Goal: Task Accomplishment & Management: Complete application form

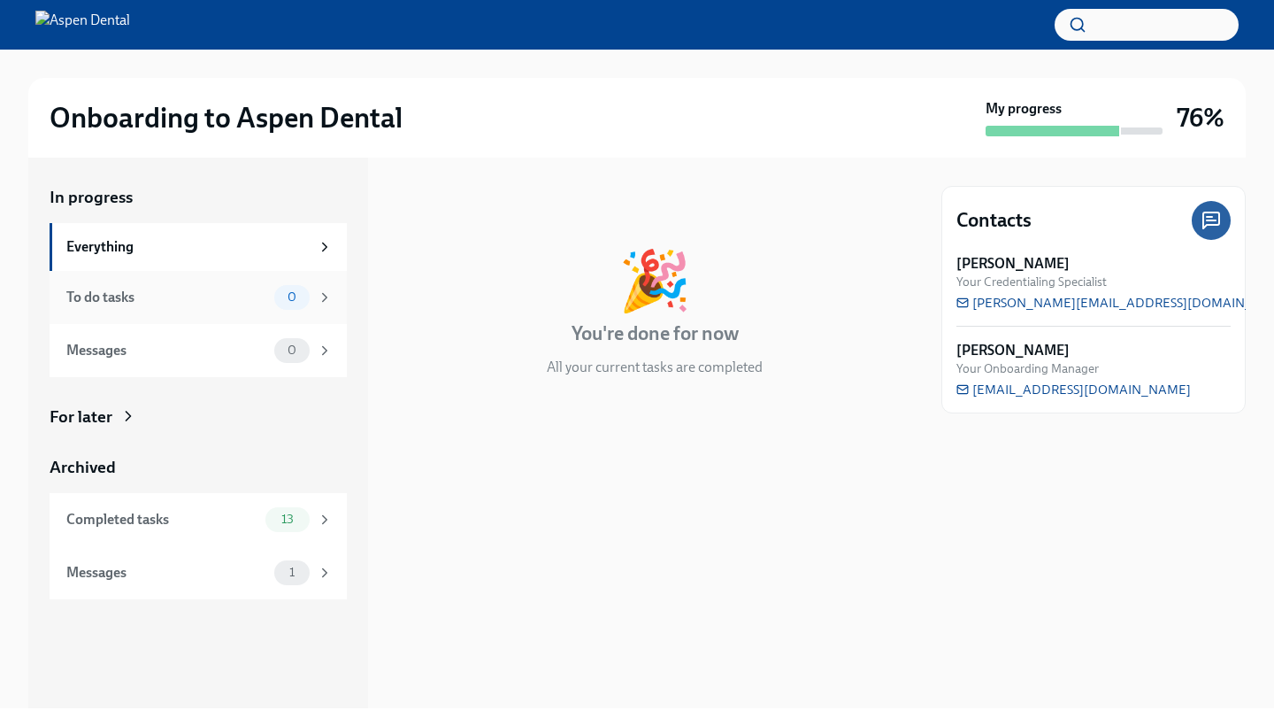
click at [151, 285] on div "To do tasks 0" at bounding box center [199, 297] width 266 height 25
click at [143, 504] on div "Completed tasks 13" at bounding box center [198, 519] width 297 height 53
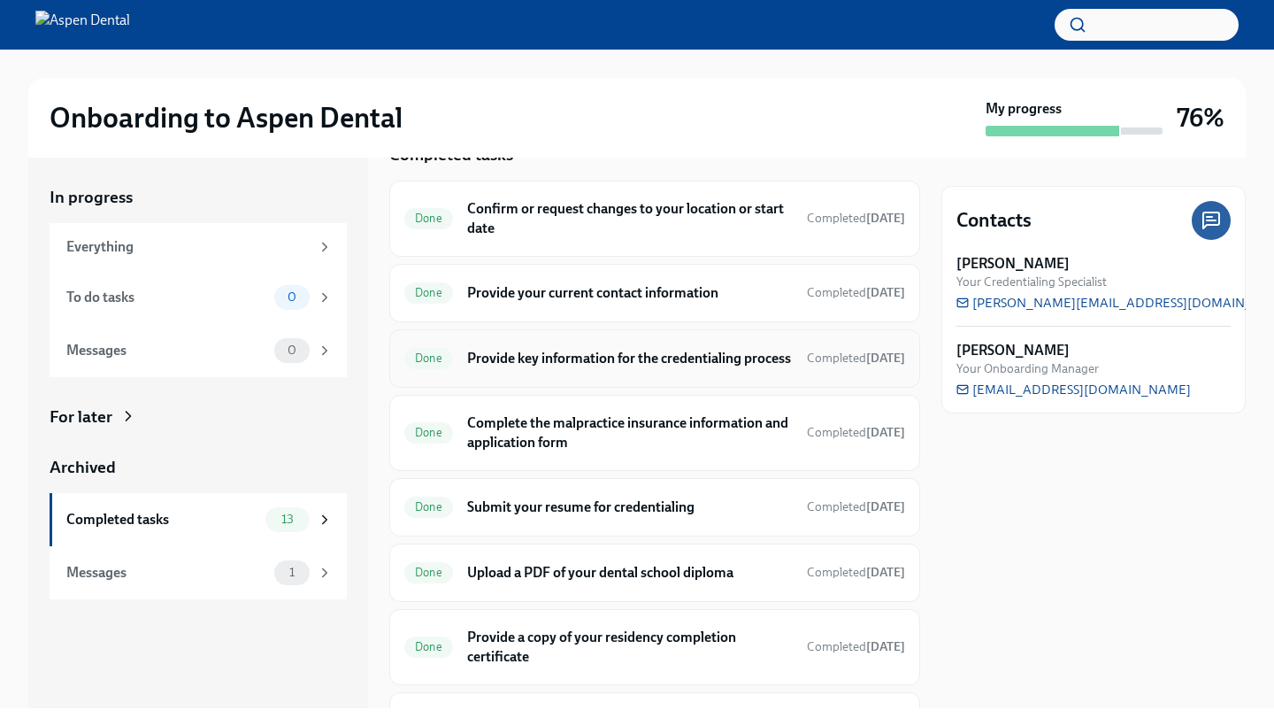
scroll to position [44, 0]
click at [576, 366] on h6 "Provide key information for the credentialing process" at bounding box center [630, 356] width 326 height 19
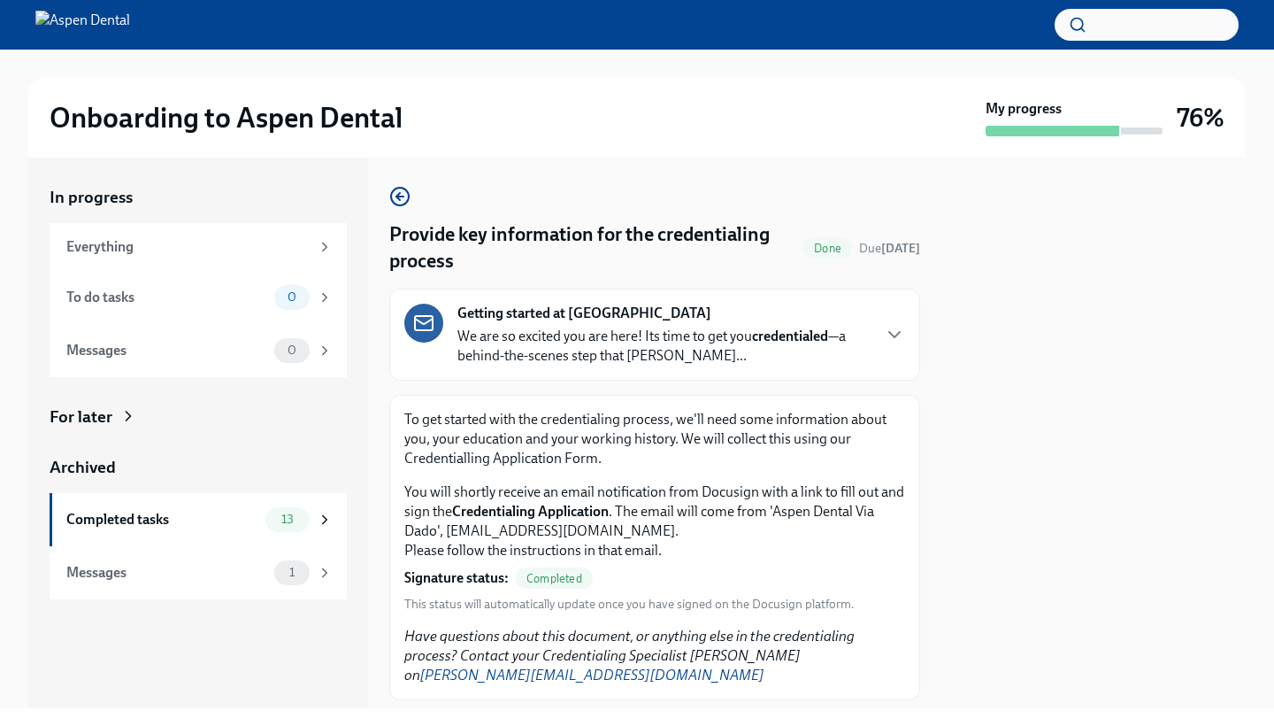
click at [759, 324] on div "Getting started at Aspen Dental We are so excited you are here! Its time to get…" at bounding box center [663, 334] width 412 height 62
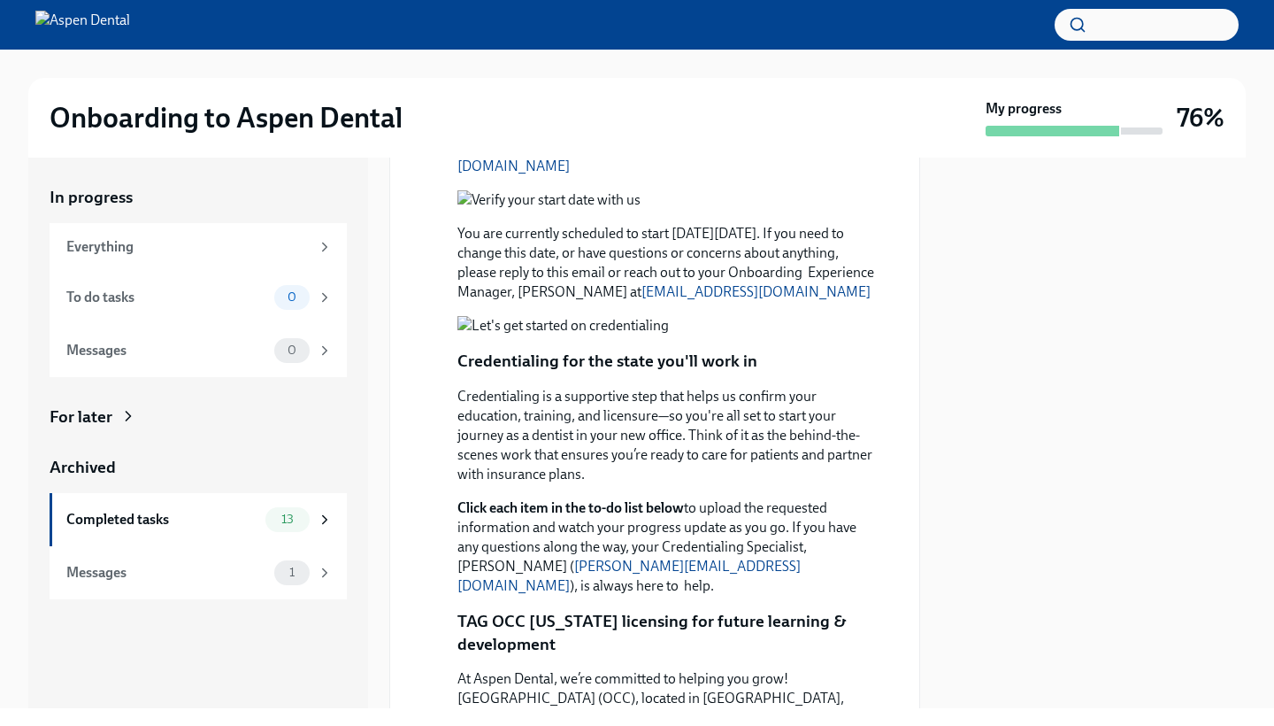
scroll to position [902, 0]
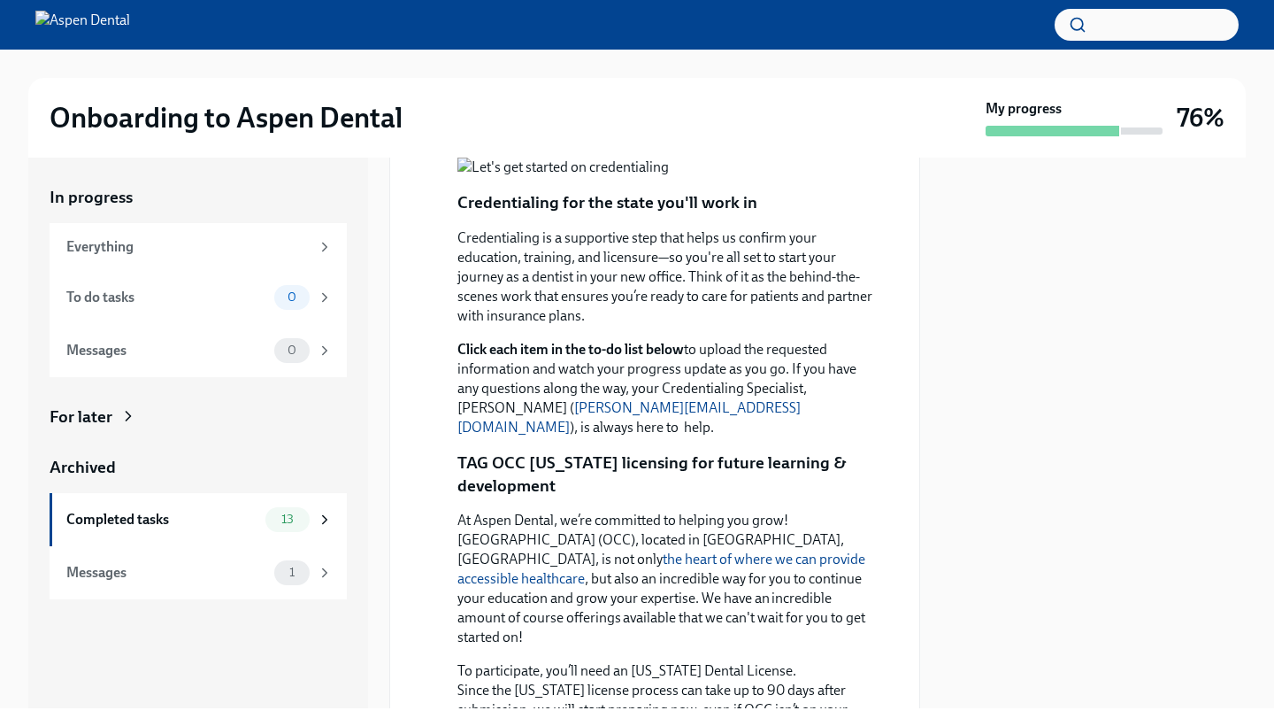
click at [668, 177] on button "Zoom image" at bounding box center [666, 166] width 419 height 19
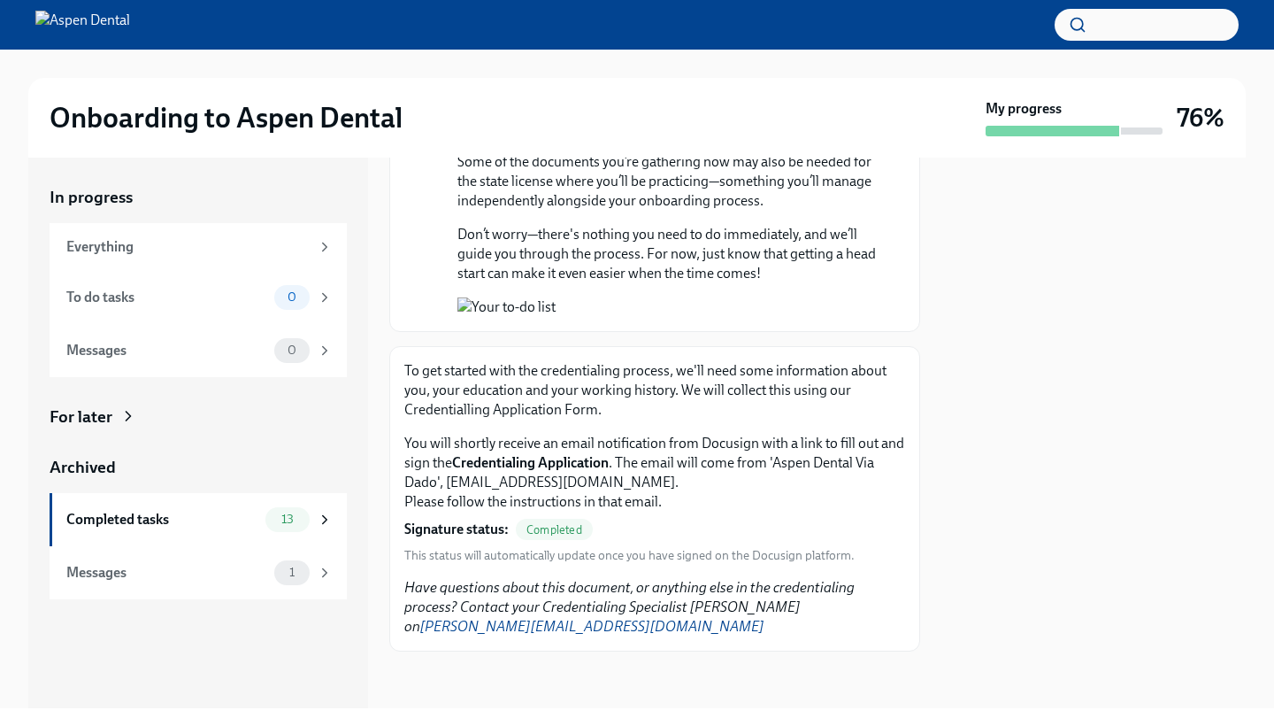
scroll to position [0, 0]
click at [149, 510] on div "Completed tasks" at bounding box center [162, 519] width 192 height 19
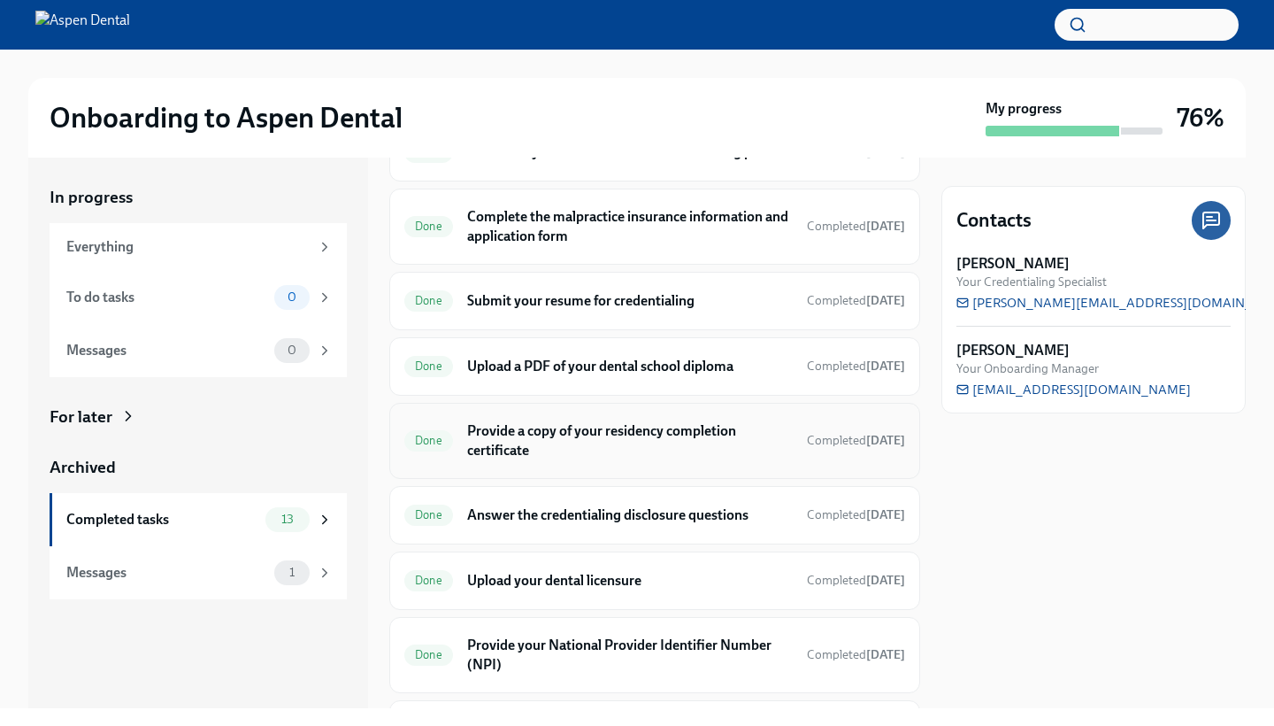
scroll to position [261, 0]
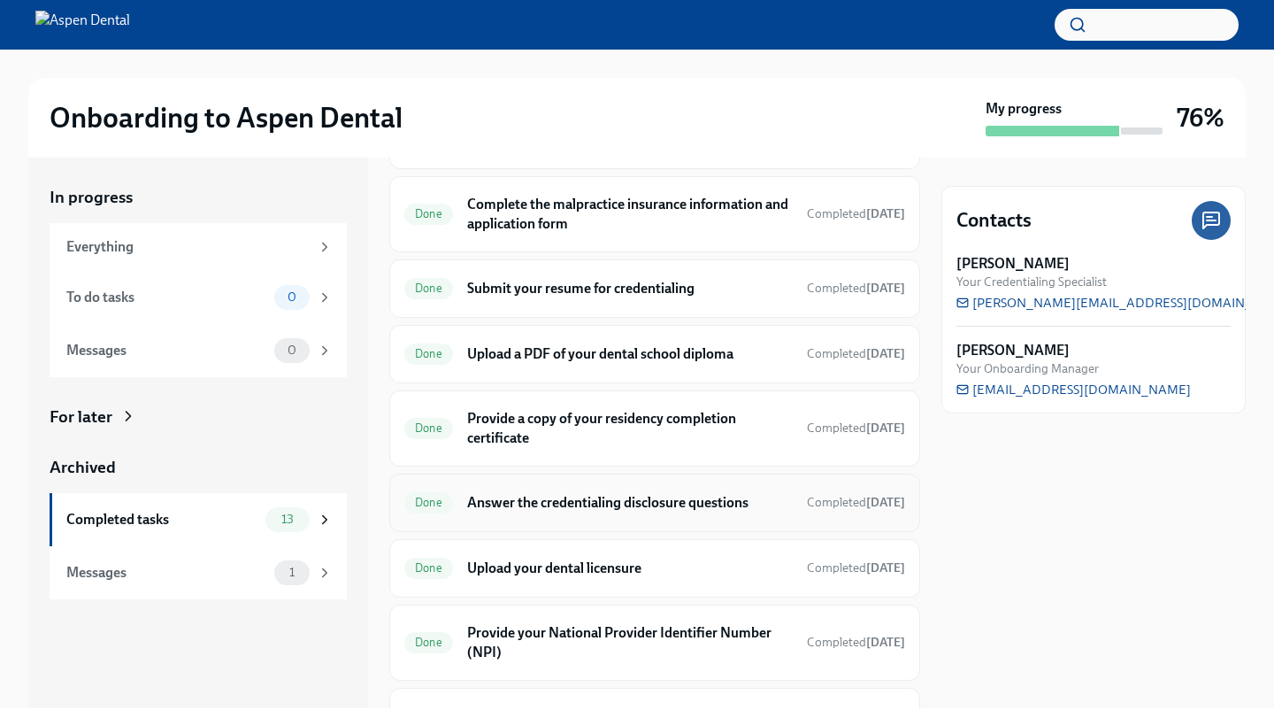
click at [518, 512] on h6 "Answer the credentialing disclosure questions" at bounding box center [630, 502] width 326 height 19
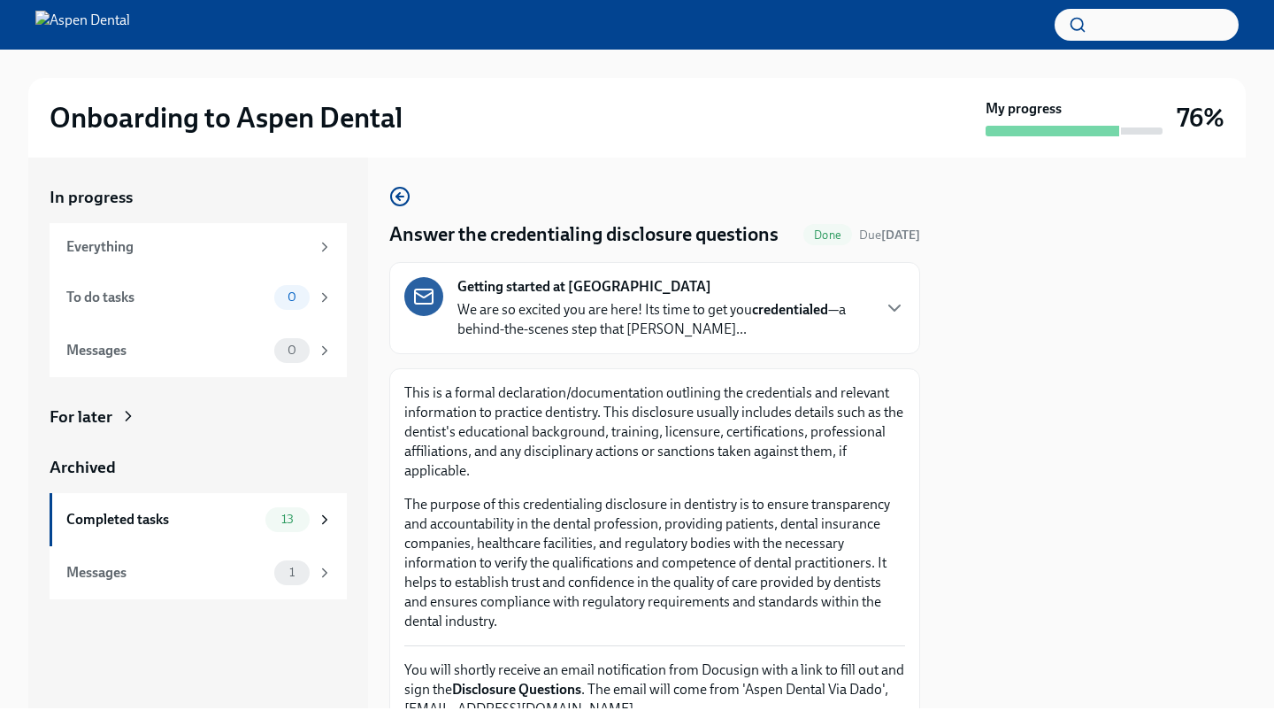
click at [833, 302] on p "We are so excited you are here! Its time to get you credentialed —a behind-the-…" at bounding box center [663, 319] width 412 height 39
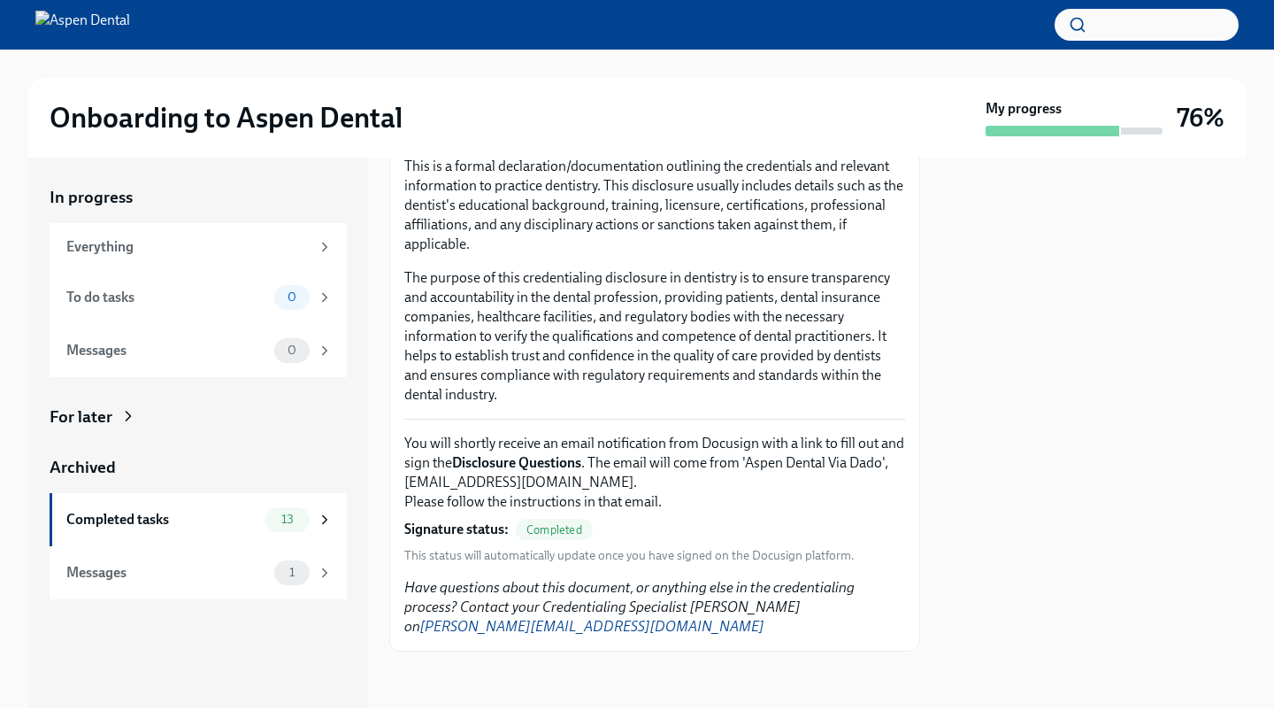
scroll to position [2043, 0]
click at [123, 259] on div "Everything" at bounding box center [198, 247] width 297 height 48
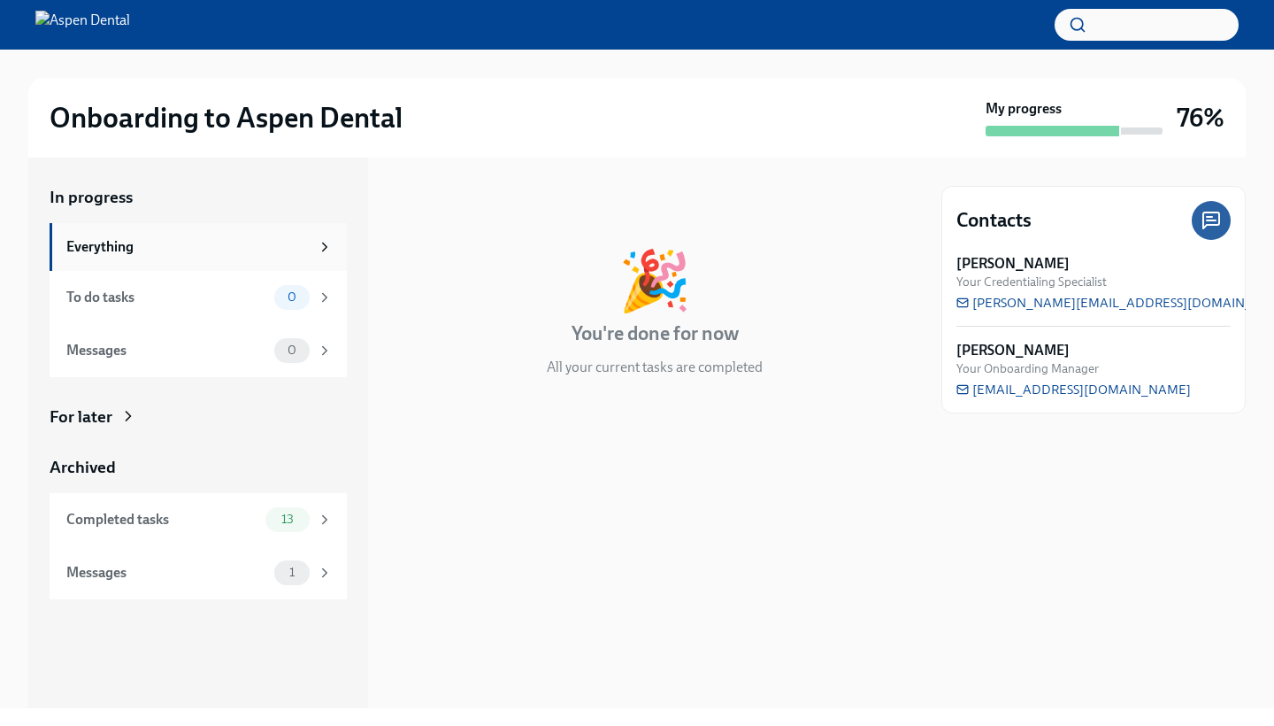
click at [128, 242] on div "Everything" at bounding box center [187, 246] width 243 height 19
click at [142, 517] on div "Completed tasks" at bounding box center [162, 519] width 192 height 19
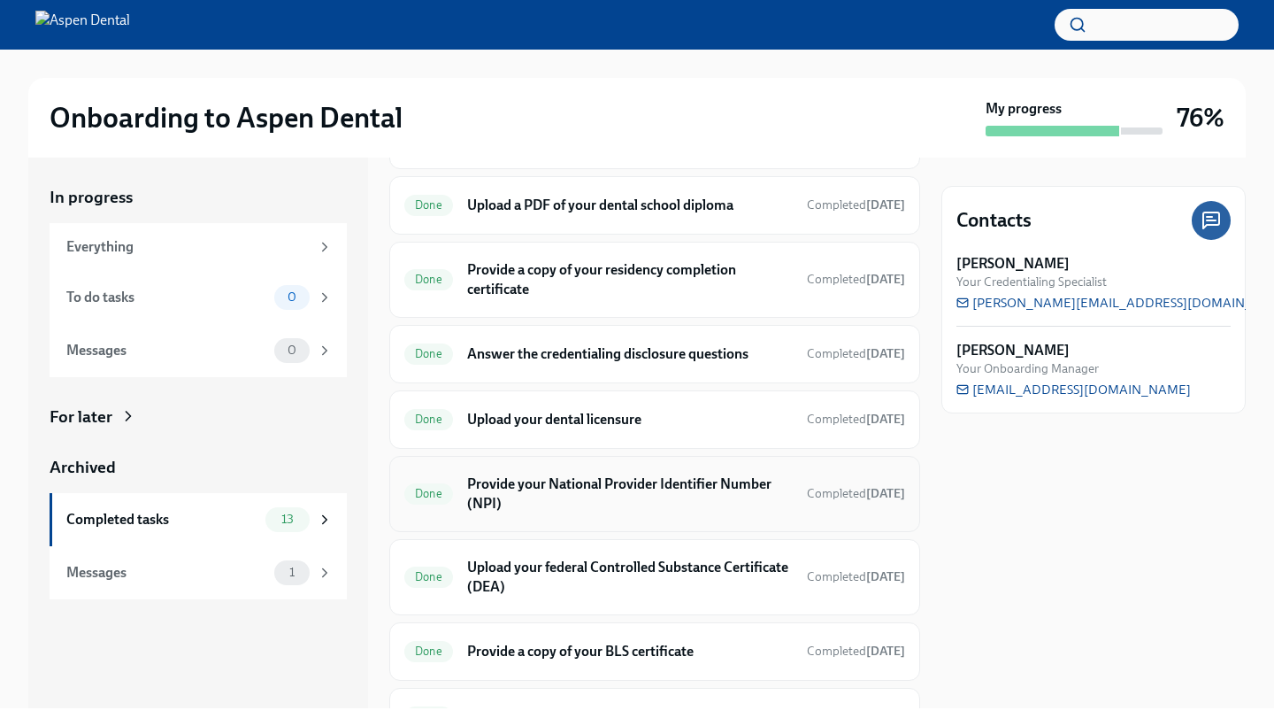
scroll to position [419, 0]
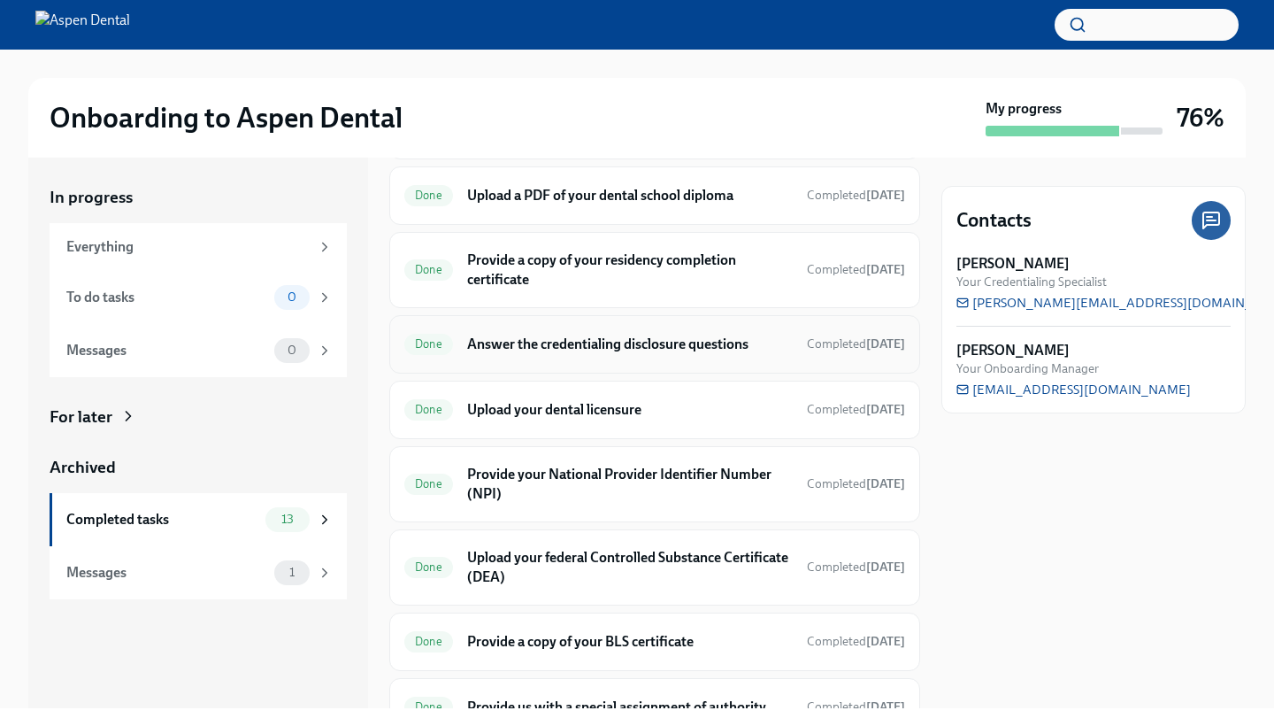
click at [595, 358] on div "Done Answer the credentialing disclosure questions Completed [DATE]" at bounding box center [654, 344] width 501 height 28
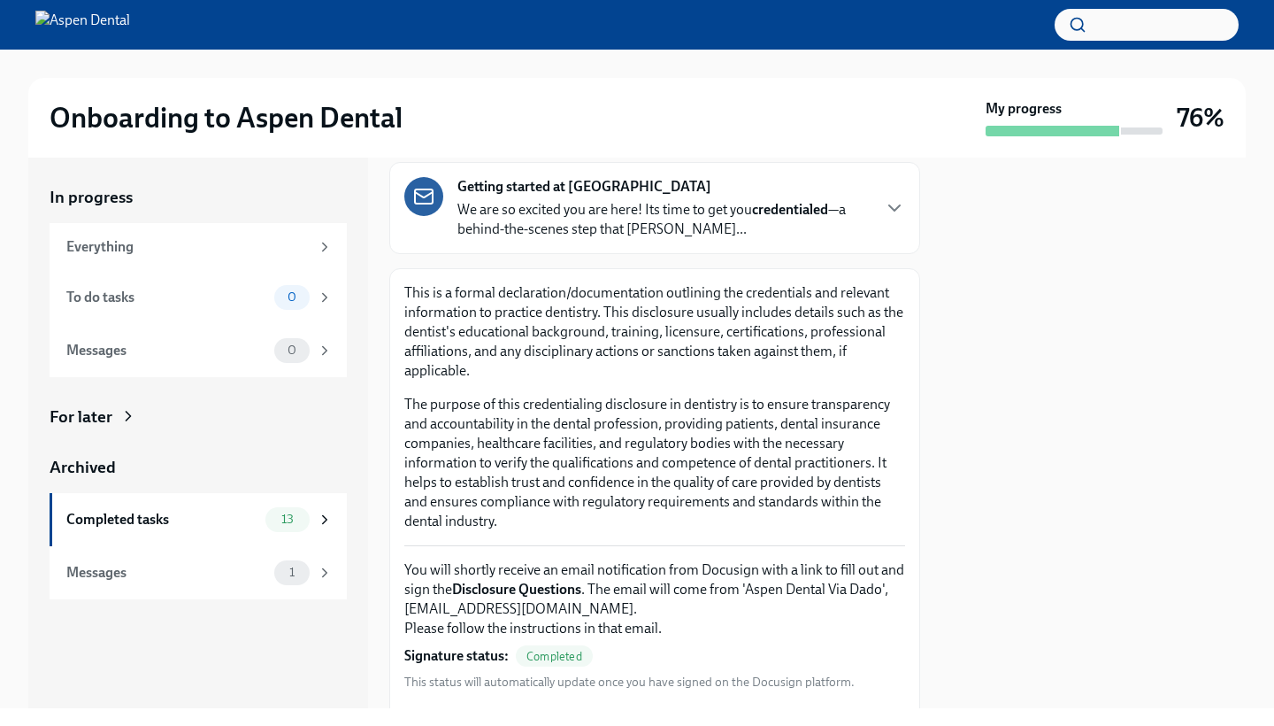
scroll to position [54, 0]
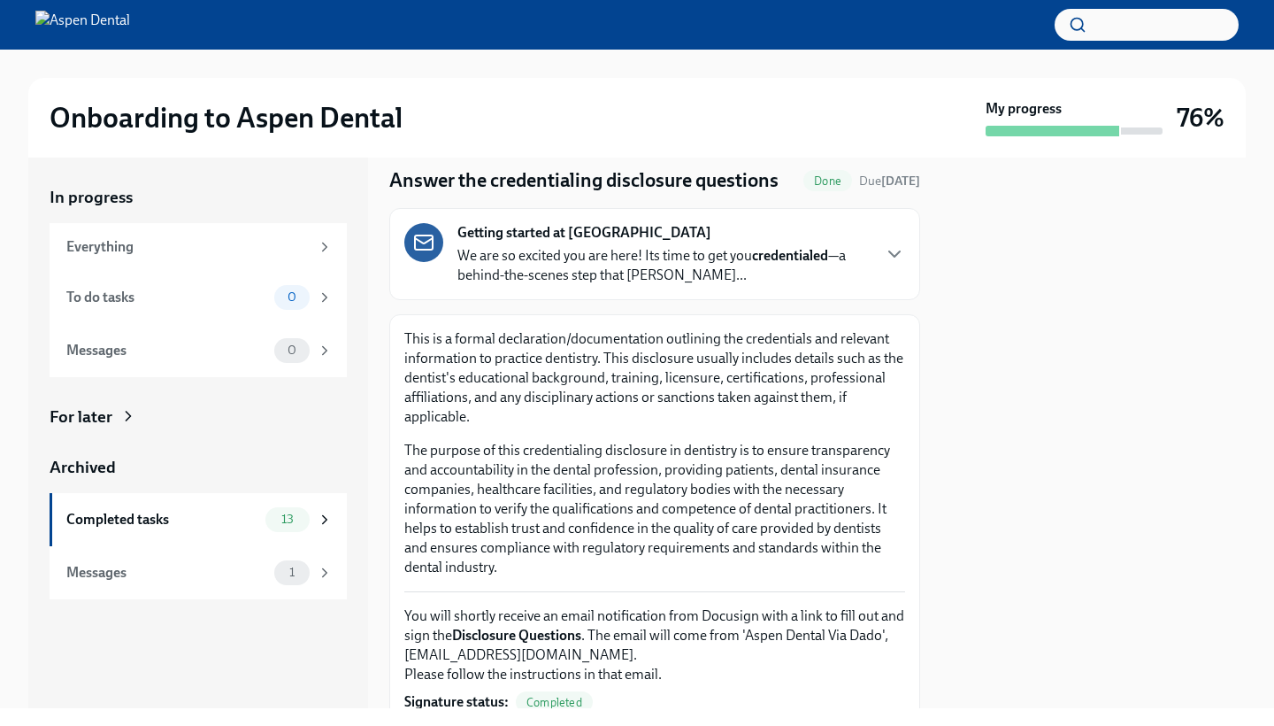
click at [874, 253] on div "Getting started at Aspen Dental We are so excited you are here! Its time to get…" at bounding box center [654, 254] width 501 height 62
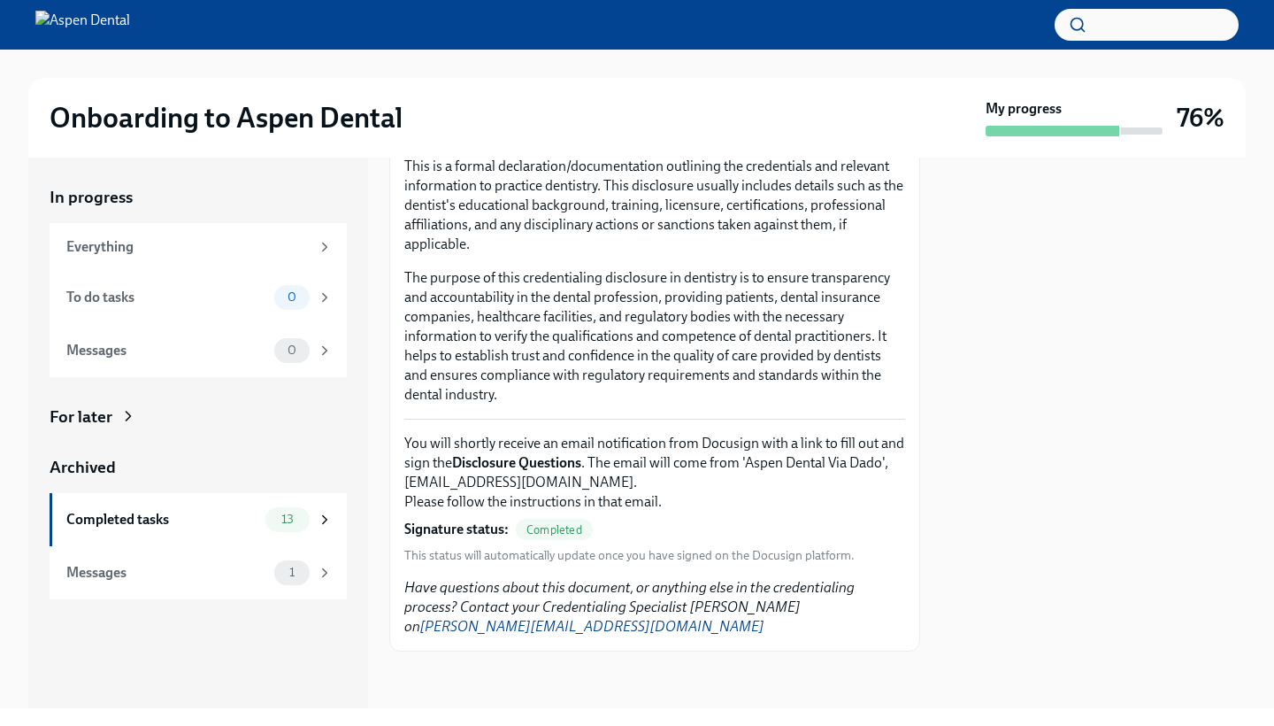
scroll to position [1724, 0]
click at [671, 112] on button "Zoom image" at bounding box center [666, 102] width 419 height 19
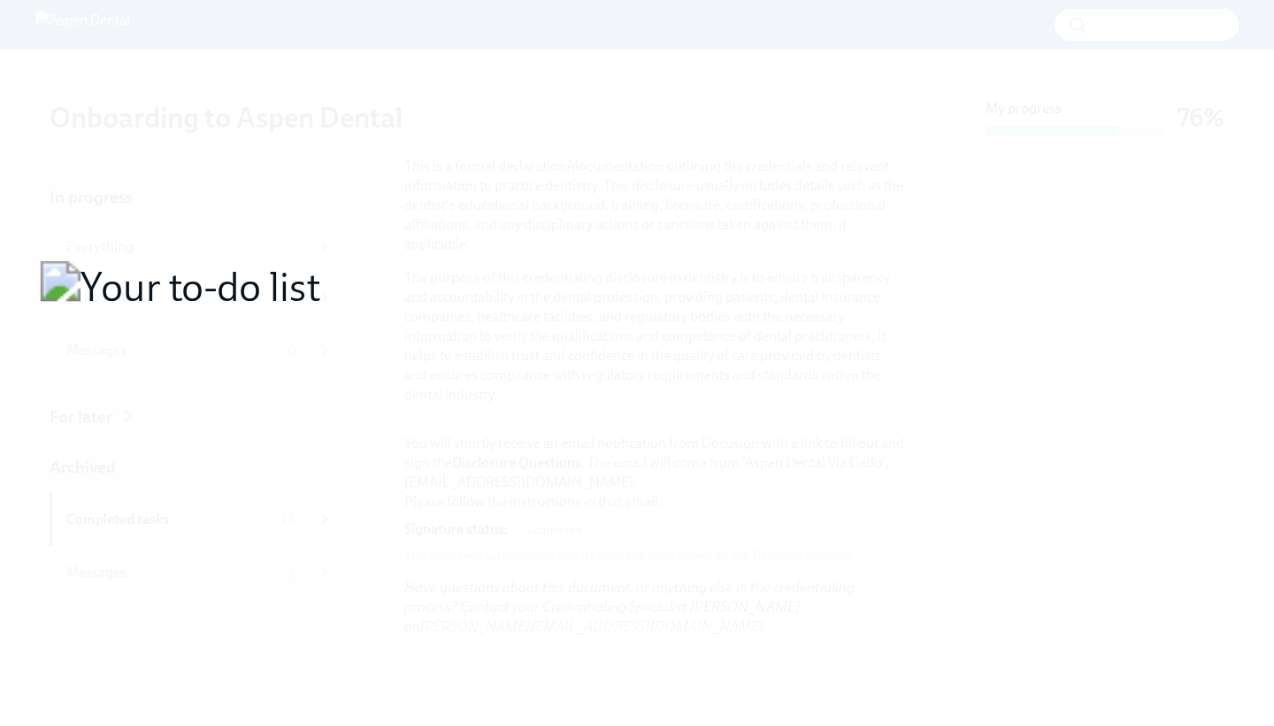
click at [671, 364] on button "Unzoom image" at bounding box center [637, 363] width 1274 height 726
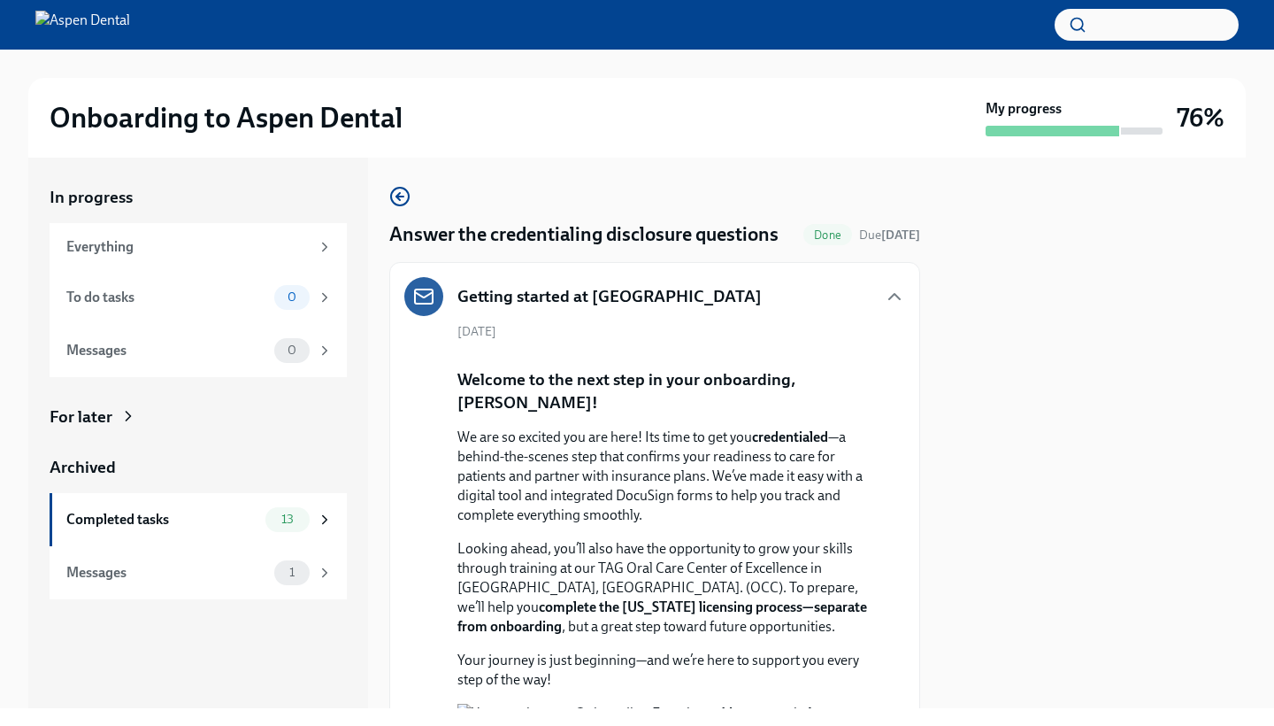
scroll to position [0, 0]
click at [883, 296] on div "Getting started at [GEOGRAPHIC_DATA]" at bounding box center [654, 296] width 501 height 39
click at [903, 288] on icon "button" at bounding box center [894, 296] width 21 height 21
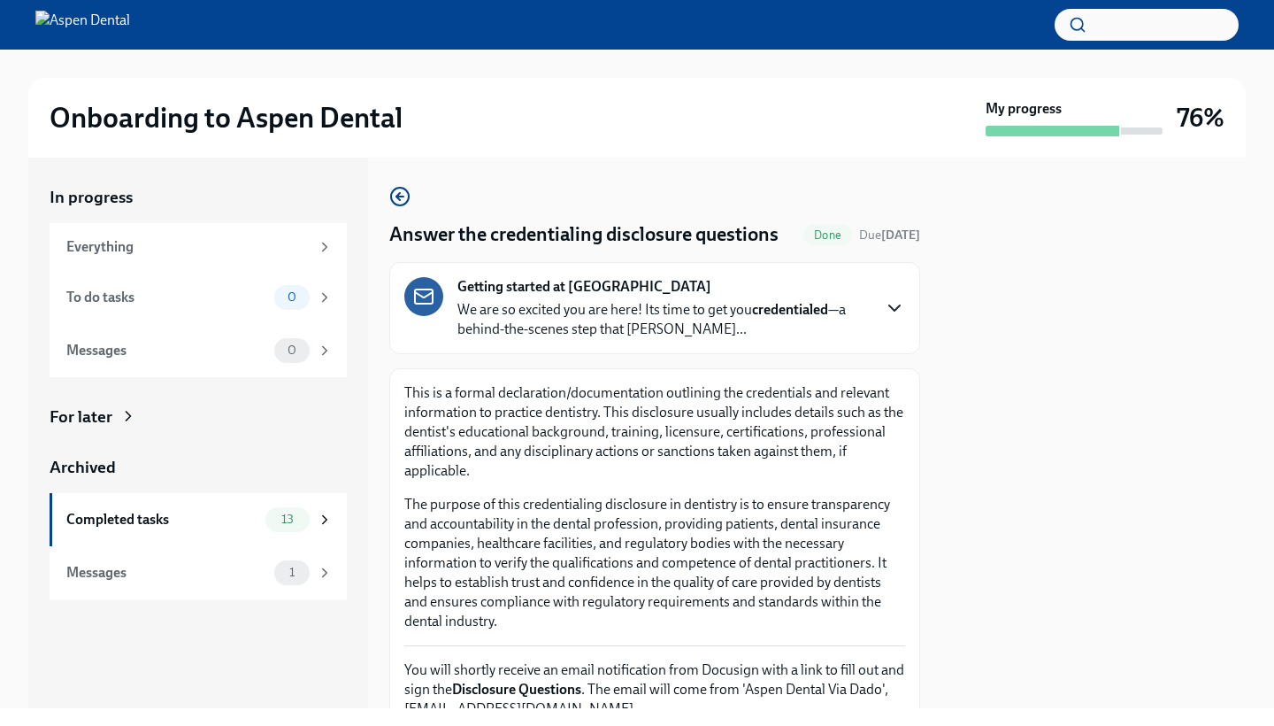
click at [905, 315] on div "Getting started at Aspen Dental We are so excited you are here! Its time to get…" at bounding box center [654, 308] width 531 height 92
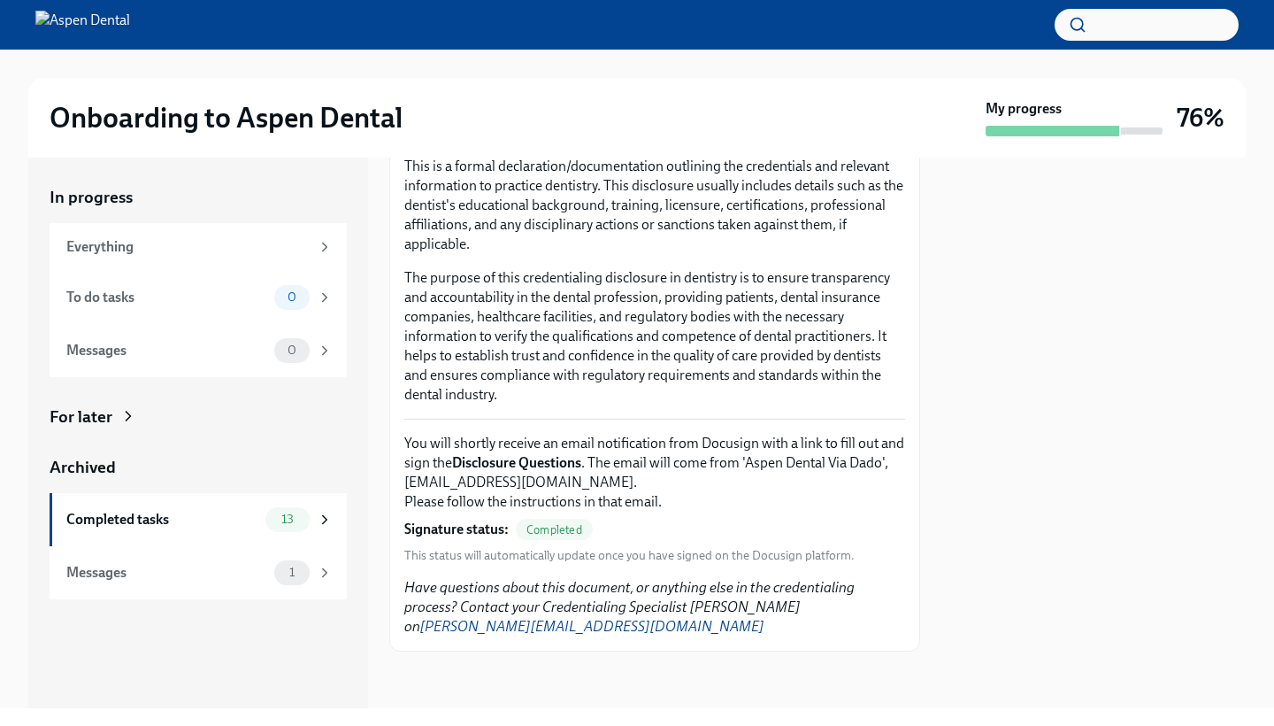
scroll to position [2036, 0]
click at [571, 534] on span "Completed" at bounding box center [554, 529] width 77 height 13
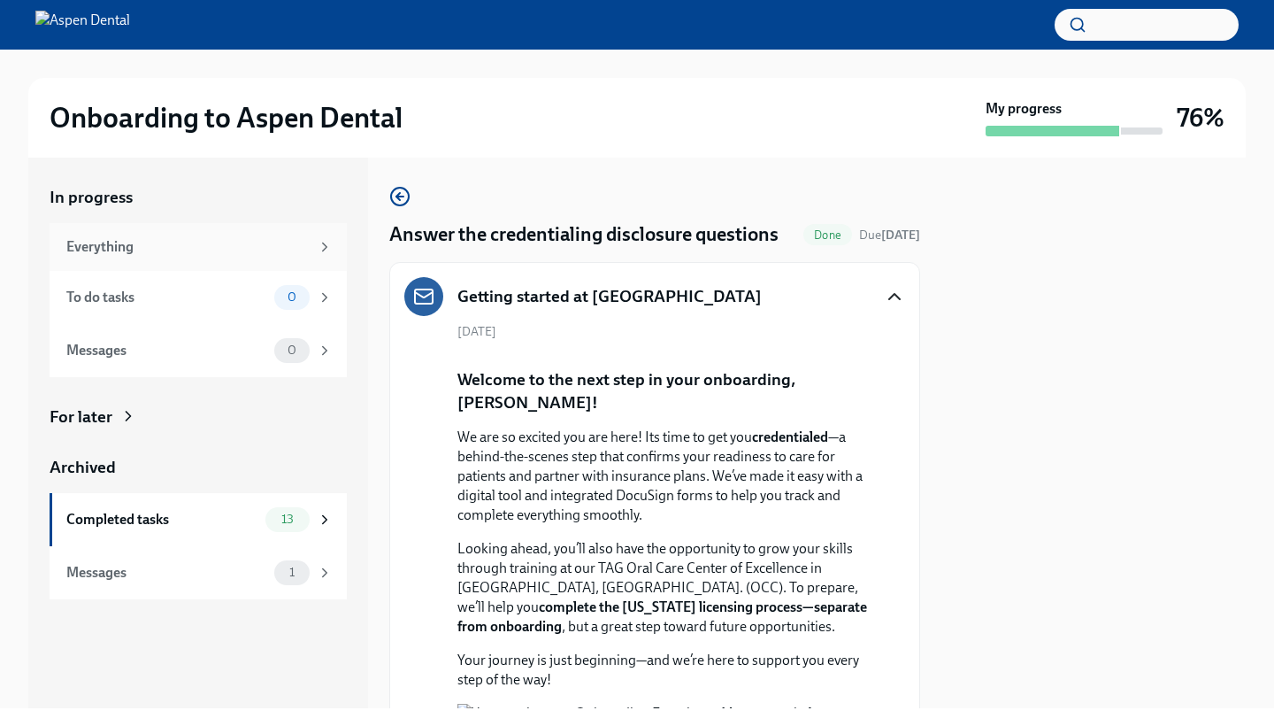
scroll to position [0, 0]
click at [91, 237] on div "Everything" at bounding box center [187, 246] width 243 height 19
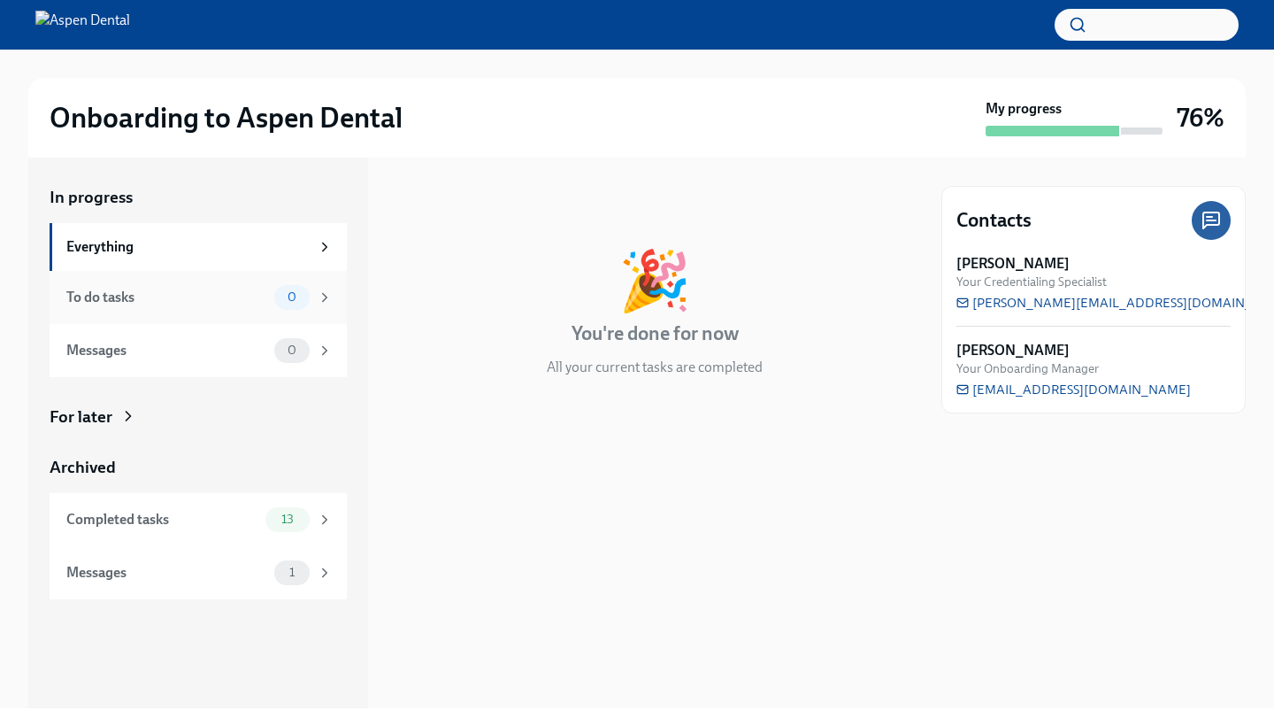
click at [160, 274] on div "To do tasks 0" at bounding box center [198, 297] width 297 height 53
click at [165, 343] on div "Messages" at bounding box center [166, 350] width 201 height 19
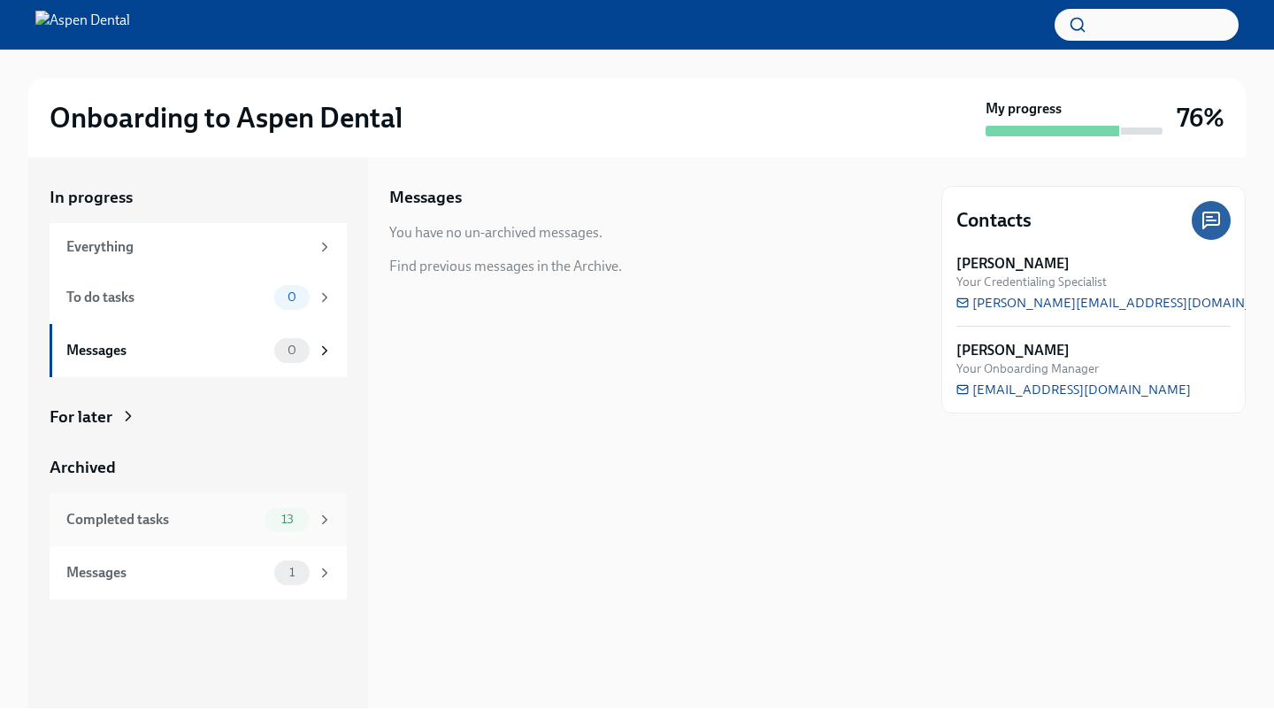
click at [151, 514] on div "Completed tasks" at bounding box center [162, 519] width 192 height 19
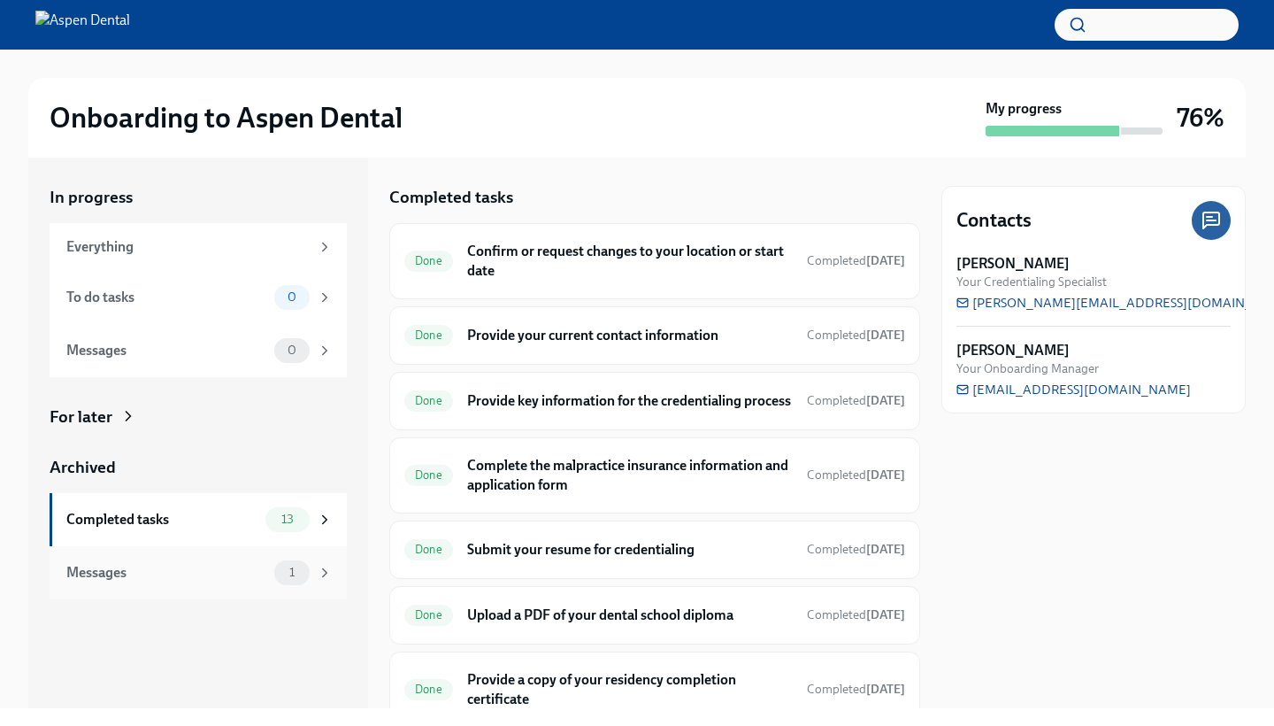
click at [143, 571] on div "Messages" at bounding box center [166, 572] width 201 height 19
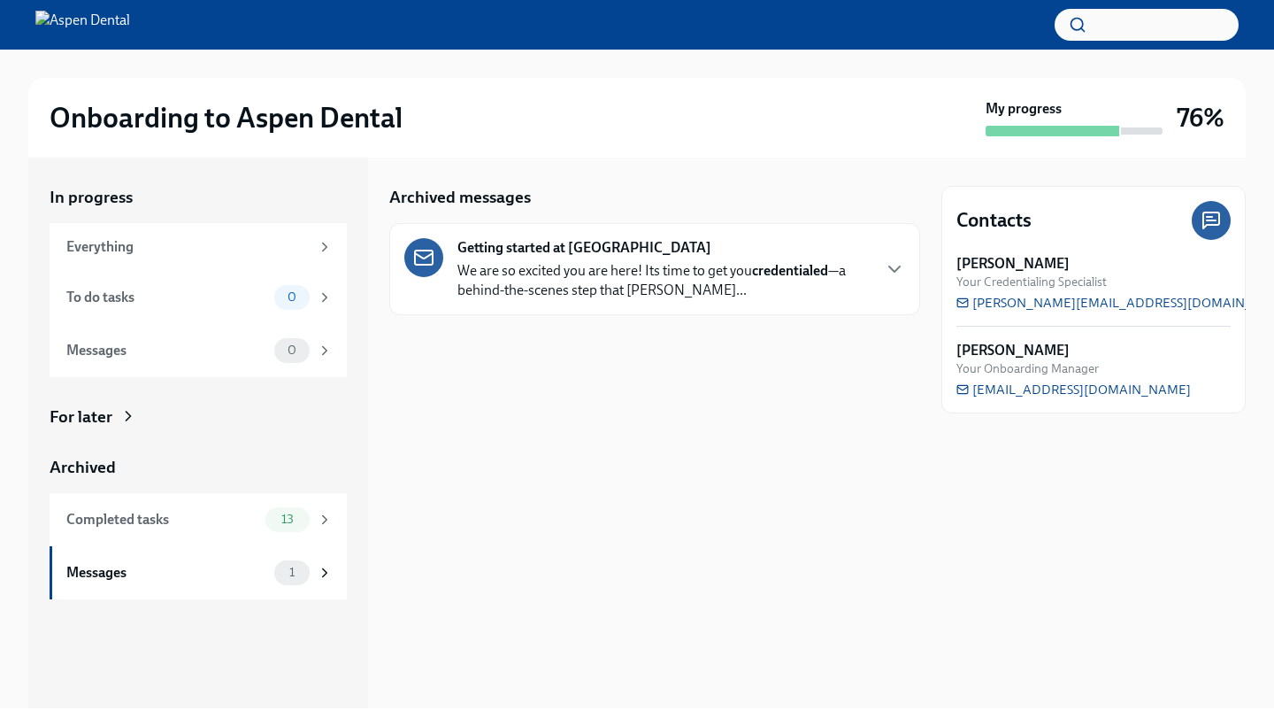
click at [574, 261] on p "We are so excited you are here! Its time to get you credentialed —a behind-the-…" at bounding box center [663, 280] width 412 height 39
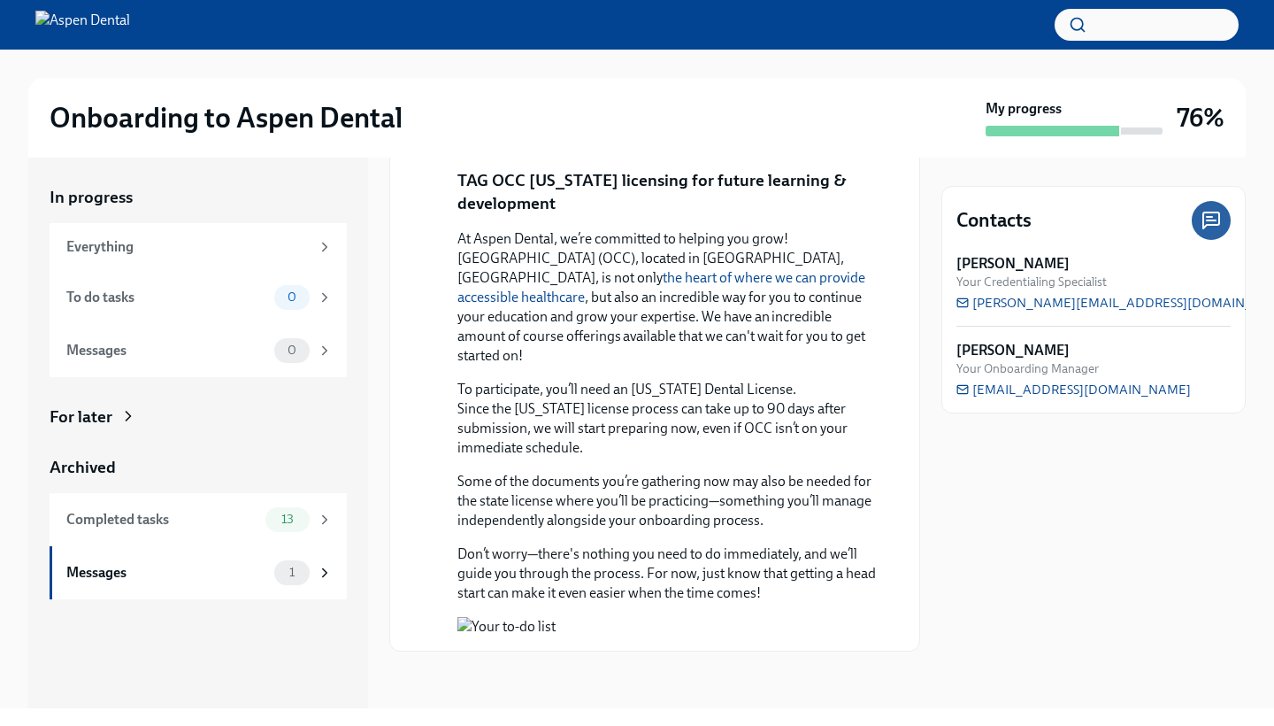
click at [630, 617] on button "Zoom image" at bounding box center [666, 626] width 419 height 19
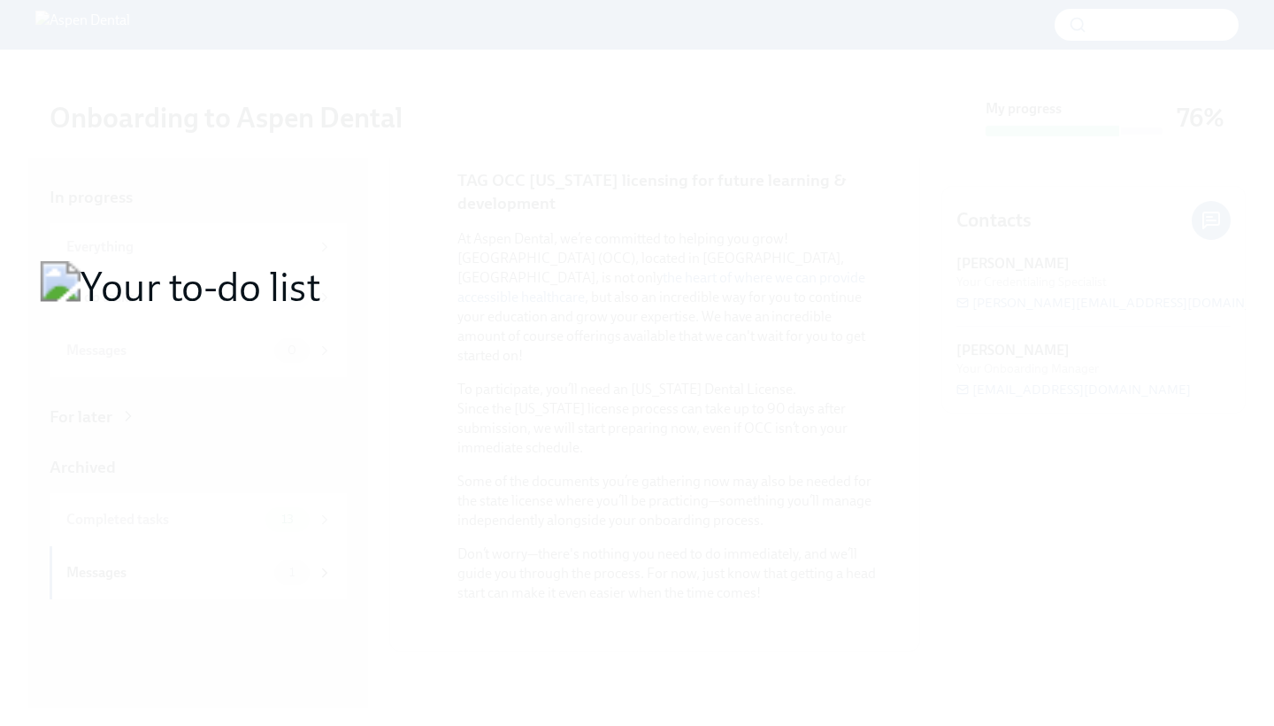
click at [630, 595] on button "Unzoom image" at bounding box center [637, 363] width 1274 height 726
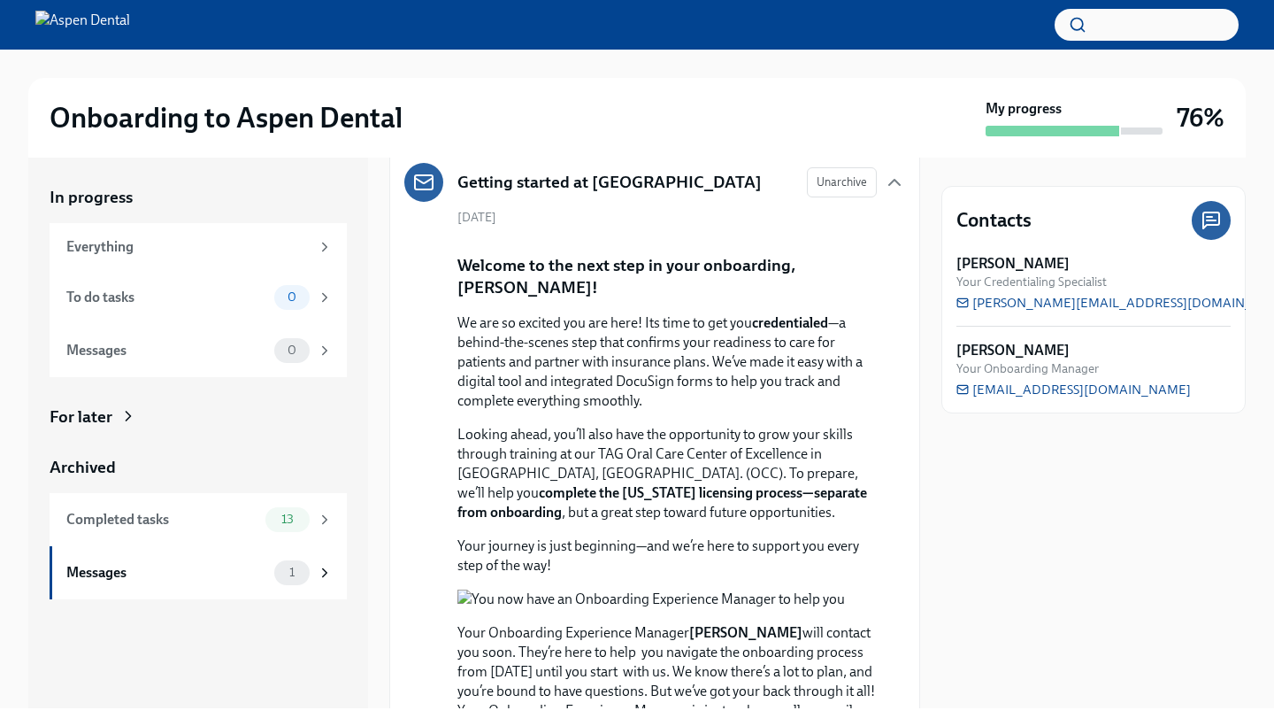
scroll to position [17, 0]
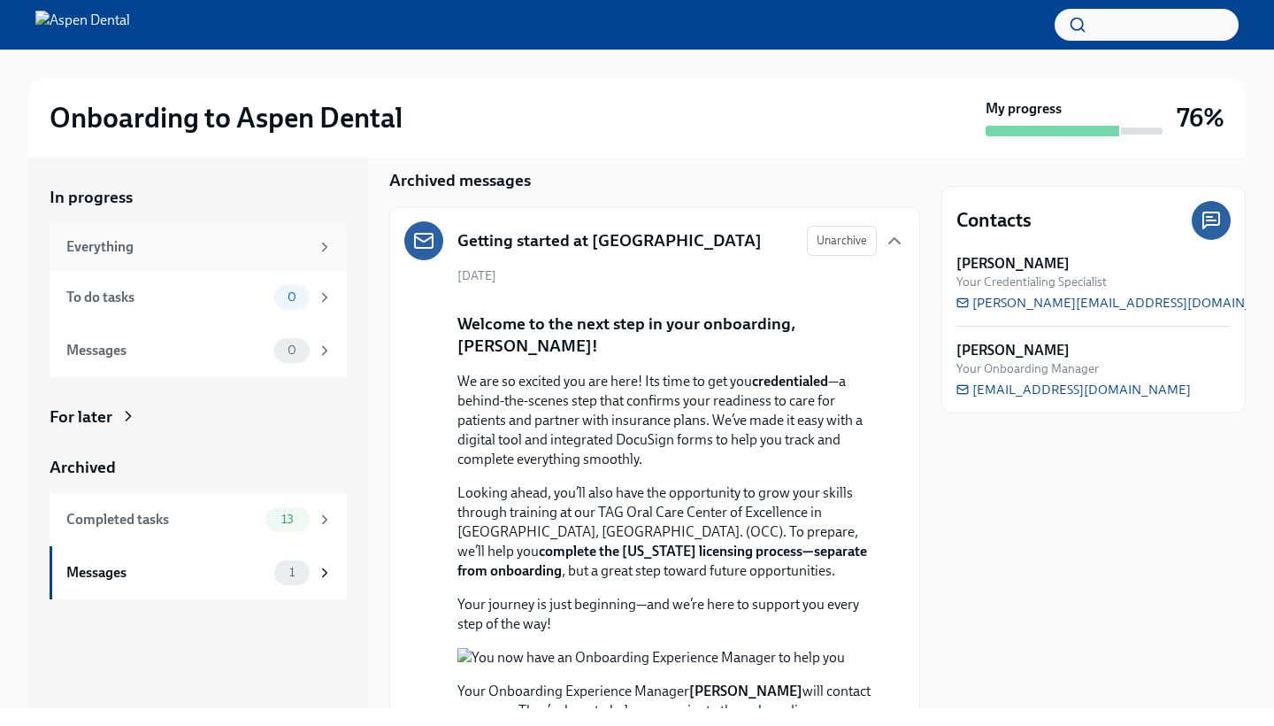
click at [303, 255] on div "Everything" at bounding box center [198, 247] width 297 height 48
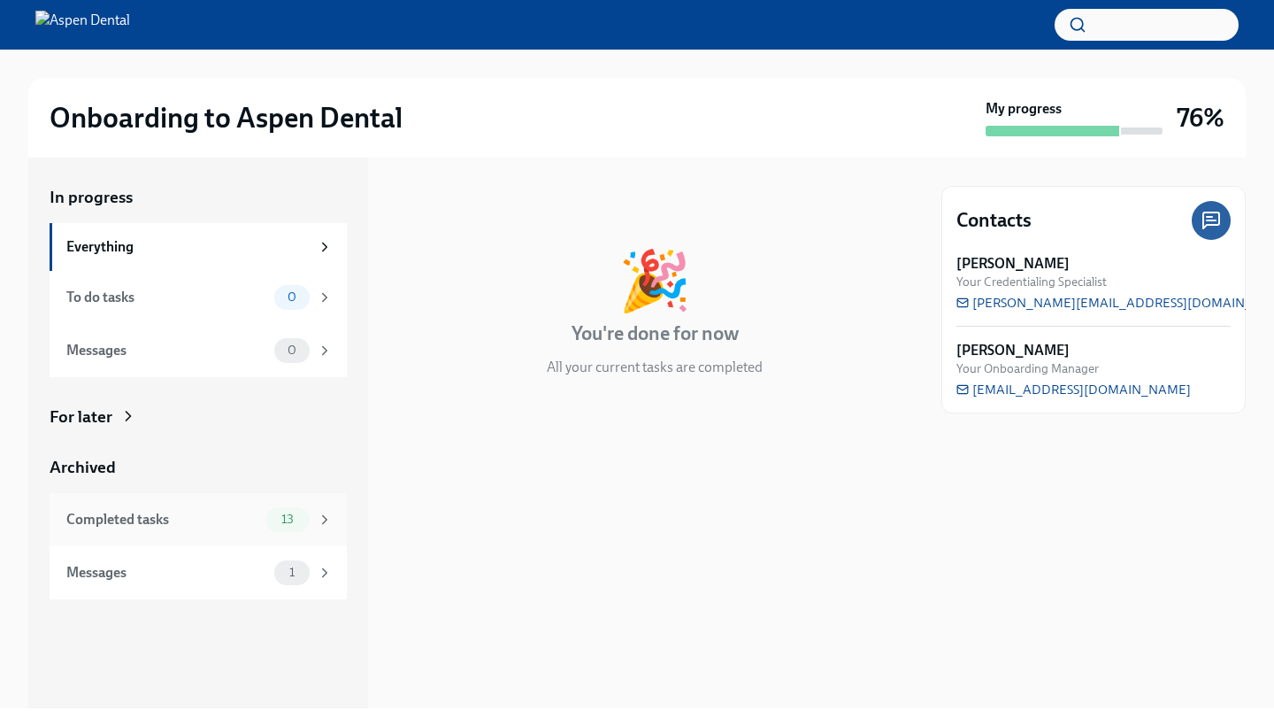
click at [176, 517] on div "Completed tasks" at bounding box center [162, 519] width 192 height 19
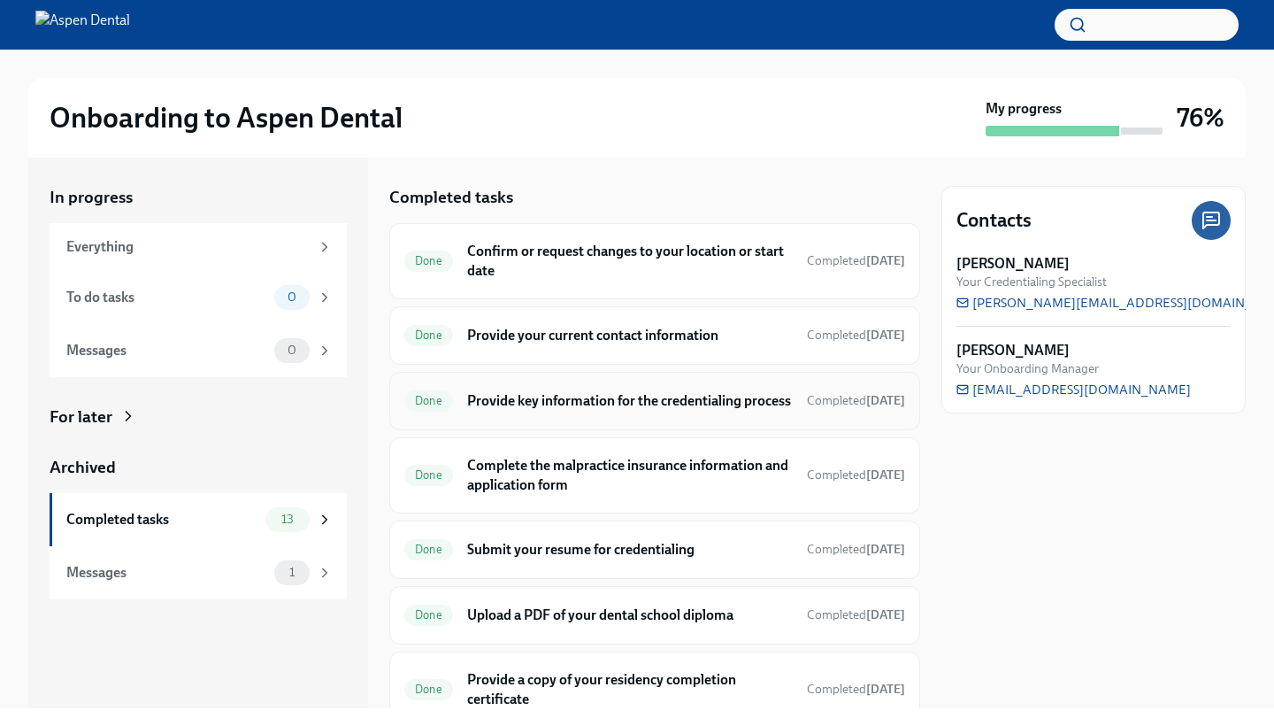
click at [617, 398] on h6 "Provide key information for the credentialing process" at bounding box center [630, 400] width 326 height 19
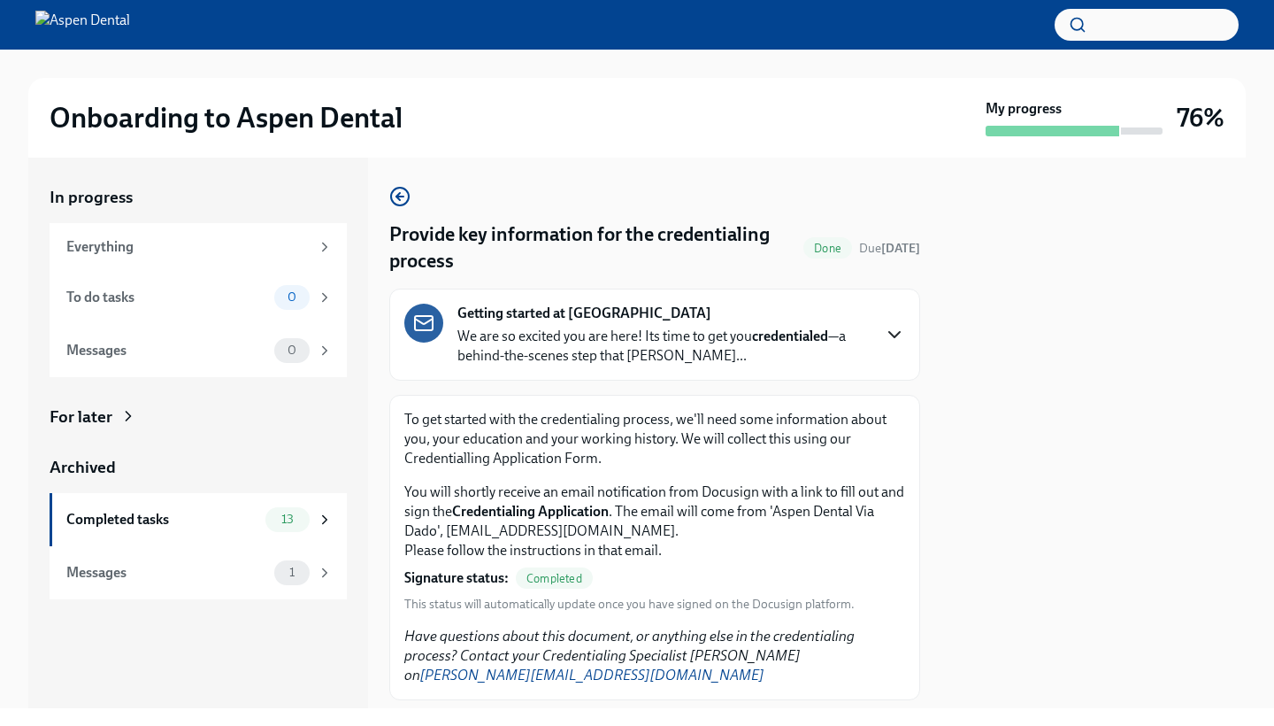
click at [886, 326] on icon "button" at bounding box center [894, 334] width 21 height 21
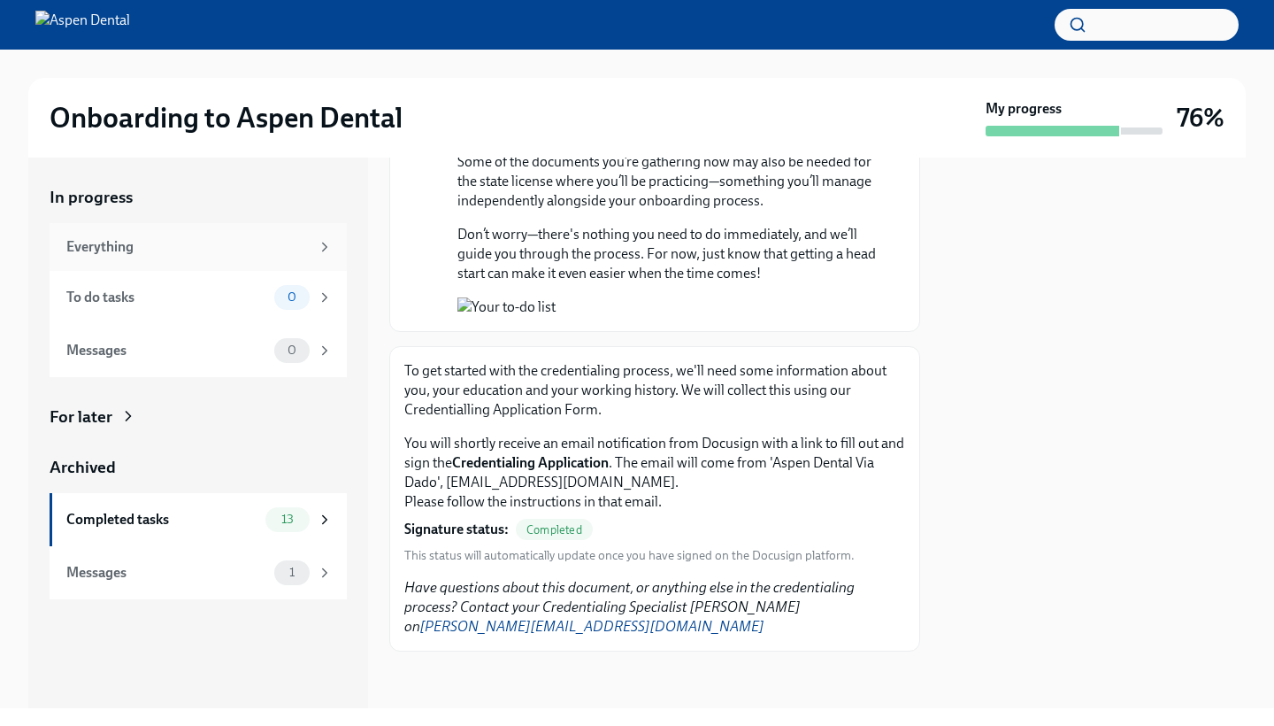
click at [196, 231] on div "Everything" at bounding box center [198, 247] width 297 height 48
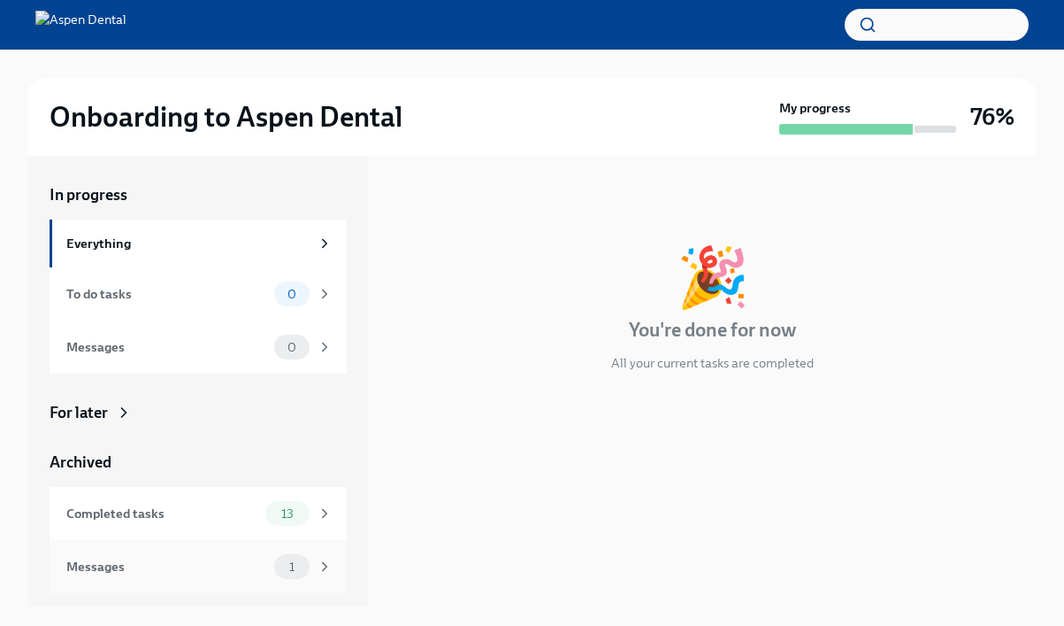
click at [221, 550] on div "Messages 1" at bounding box center [198, 566] width 297 height 53
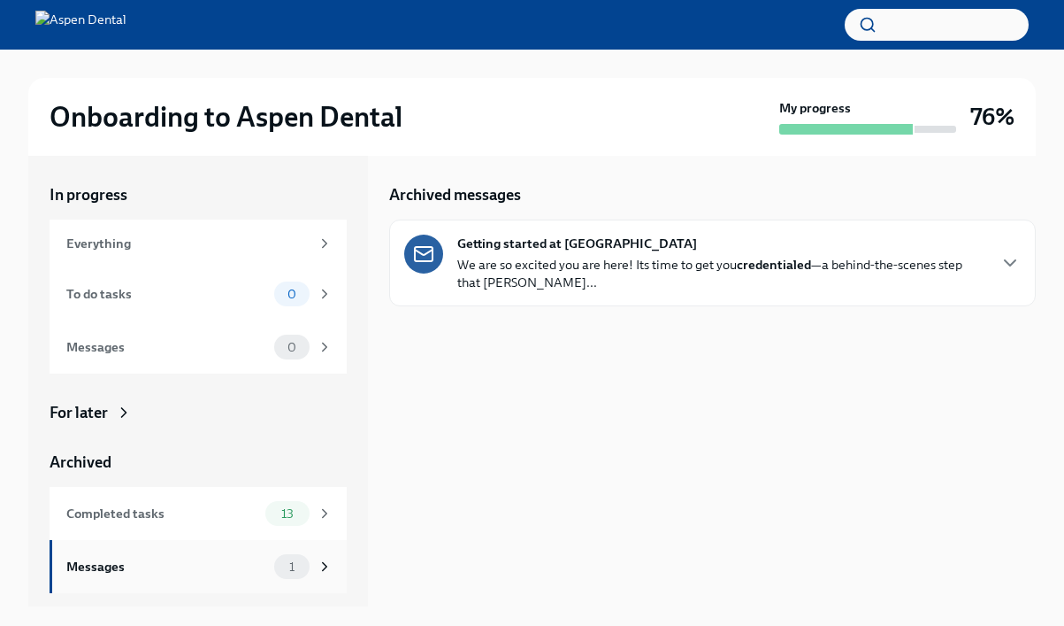
click at [211, 577] on div "Messages 1" at bounding box center [198, 566] width 297 height 53
click at [331, 565] on icon at bounding box center [325, 566] width 16 height 16
click at [882, 270] on p "We are so excited you are here! Its time to get you credentialed —a behind-the-…" at bounding box center [721, 273] width 528 height 35
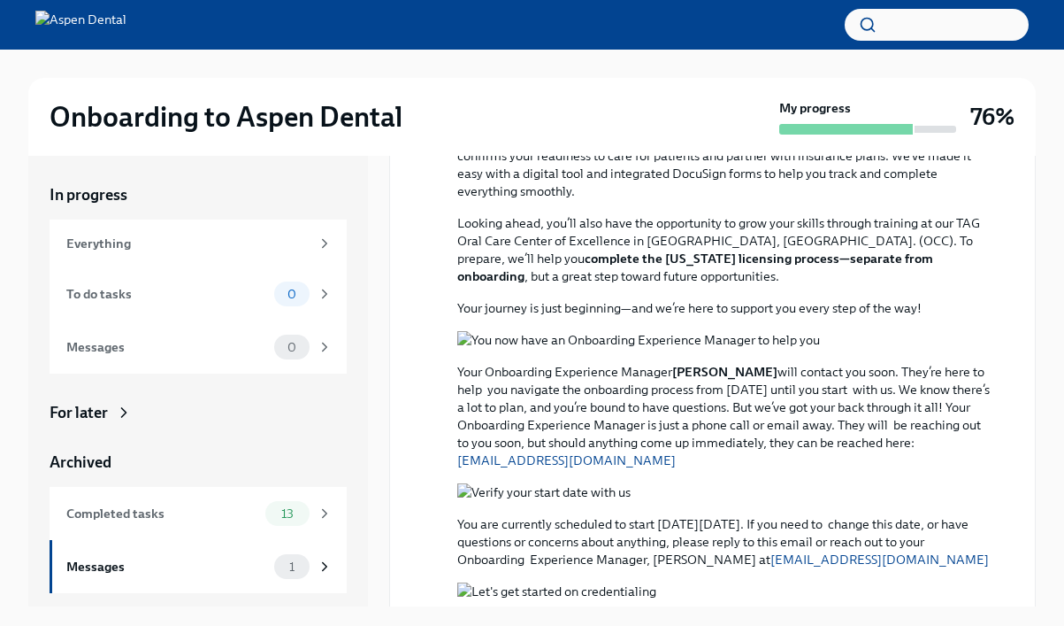
scroll to position [178, 0]
